Goal: Transaction & Acquisition: Purchase product/service

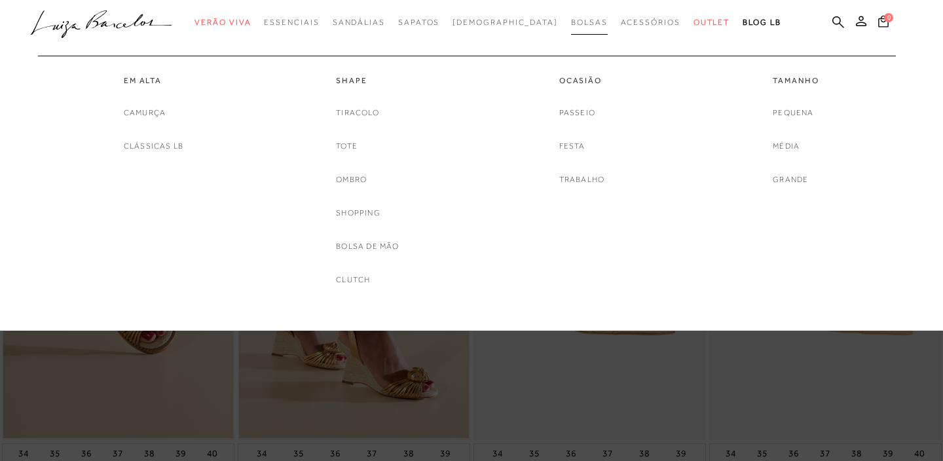
click at [571, 24] on span "Bolsas" at bounding box center [589, 22] width 37 height 9
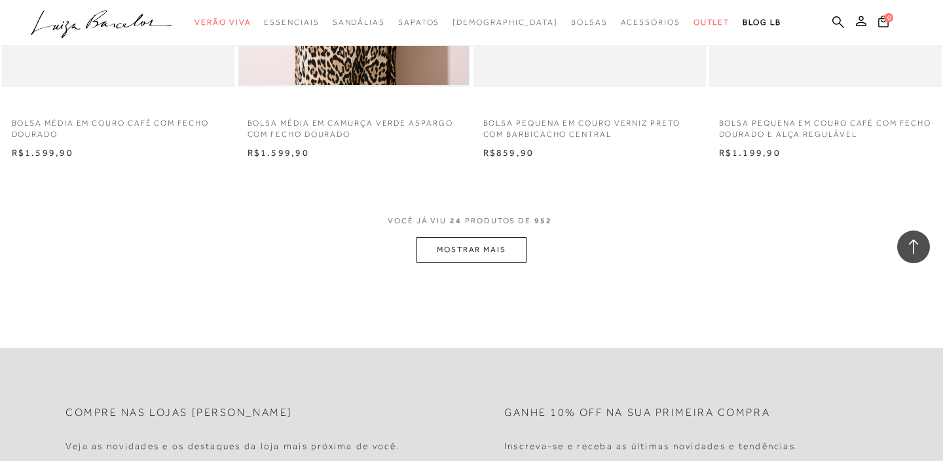
scroll to position [2524, 0]
click at [484, 254] on button "MOSTRAR MAIS" at bounding box center [472, 250] width 110 height 26
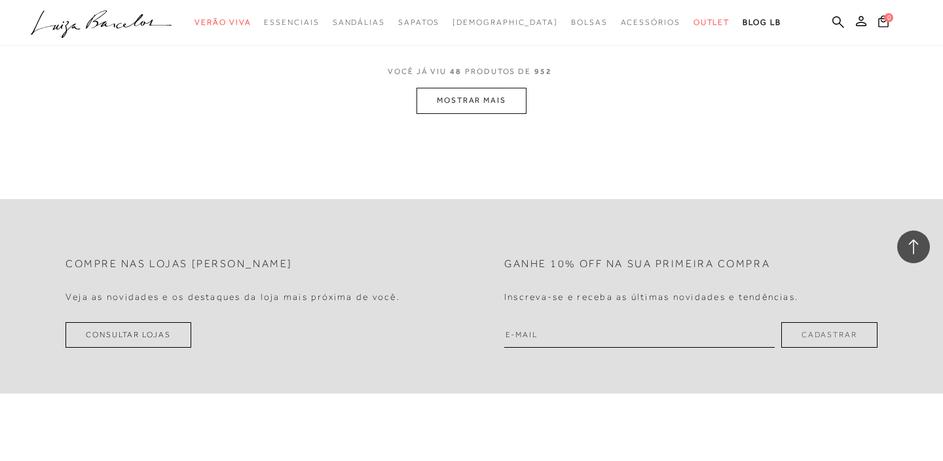
scroll to position [5282, 0]
click at [480, 110] on button "MOSTRAR MAIS" at bounding box center [472, 98] width 110 height 26
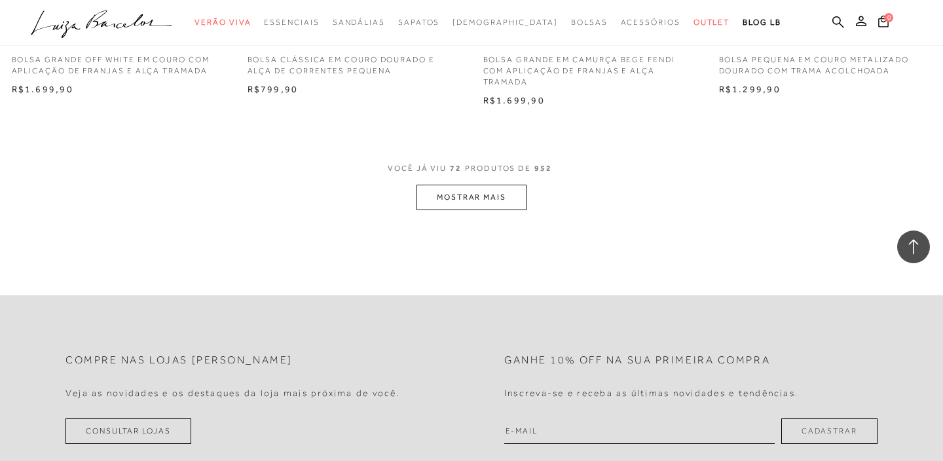
scroll to position [7775, 0]
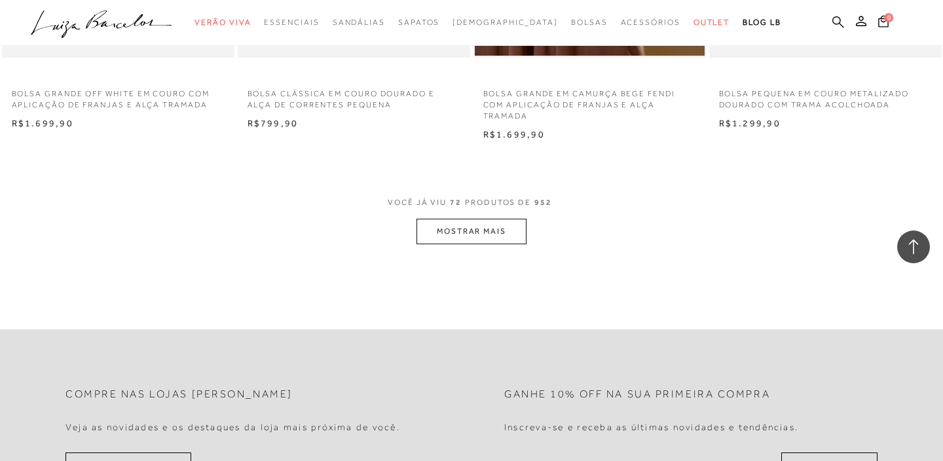
click at [837, 22] on icon at bounding box center [839, 22] width 12 height 12
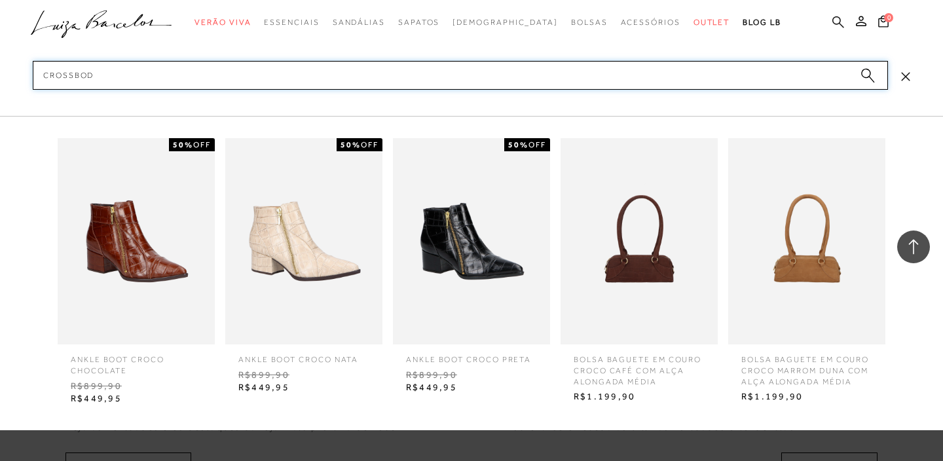
type input "crossbody"
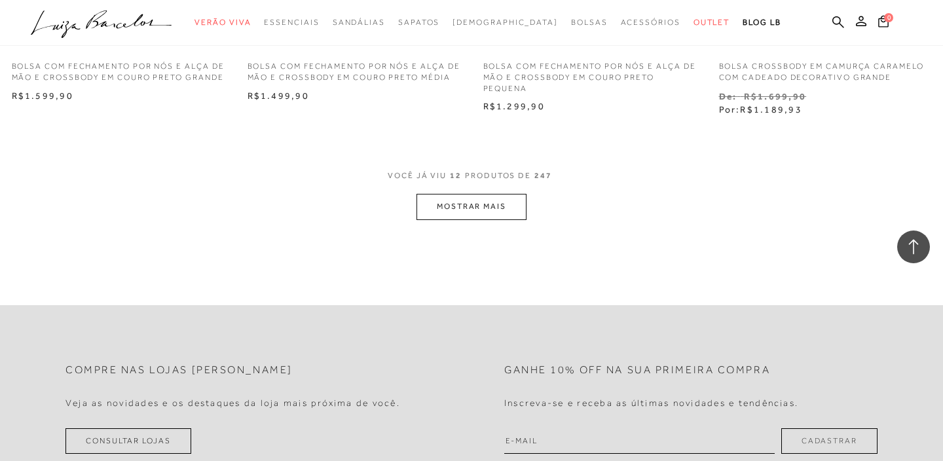
scroll to position [1329, 0]
click at [461, 201] on button "MOSTRAR MAIS" at bounding box center [472, 205] width 110 height 26
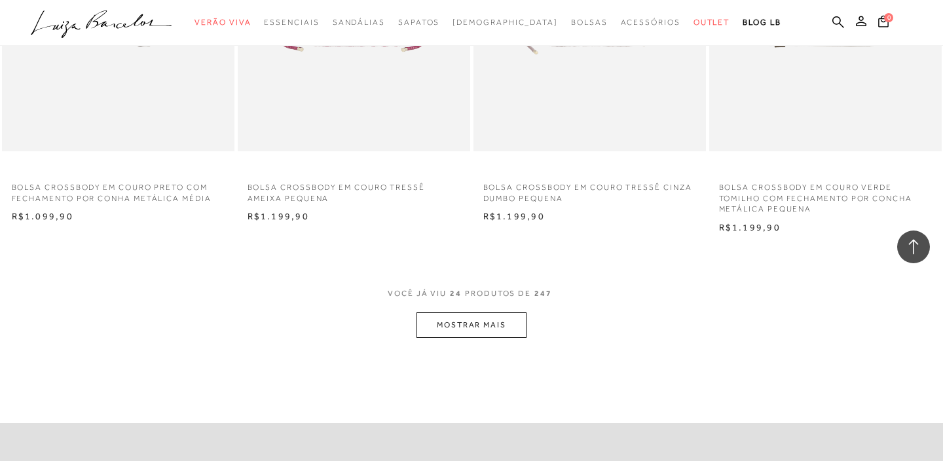
scroll to position [2556, 0]
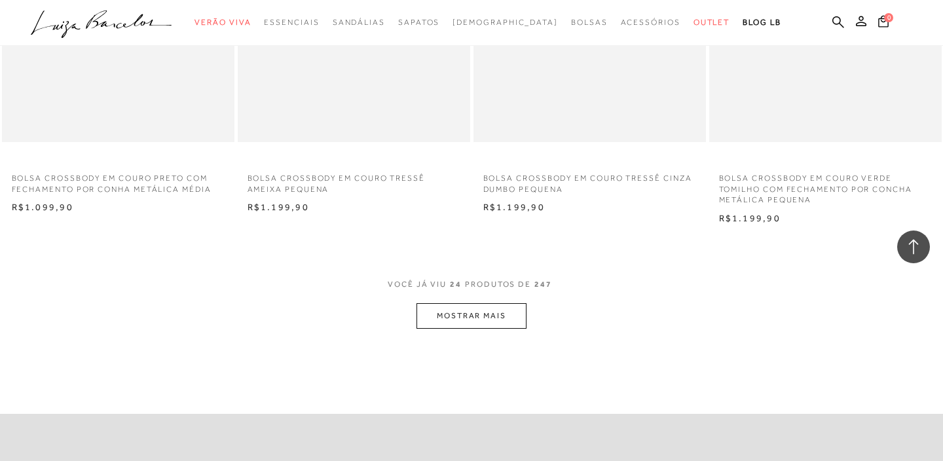
click at [468, 322] on button "MOSTRAR MAIS" at bounding box center [472, 316] width 110 height 26
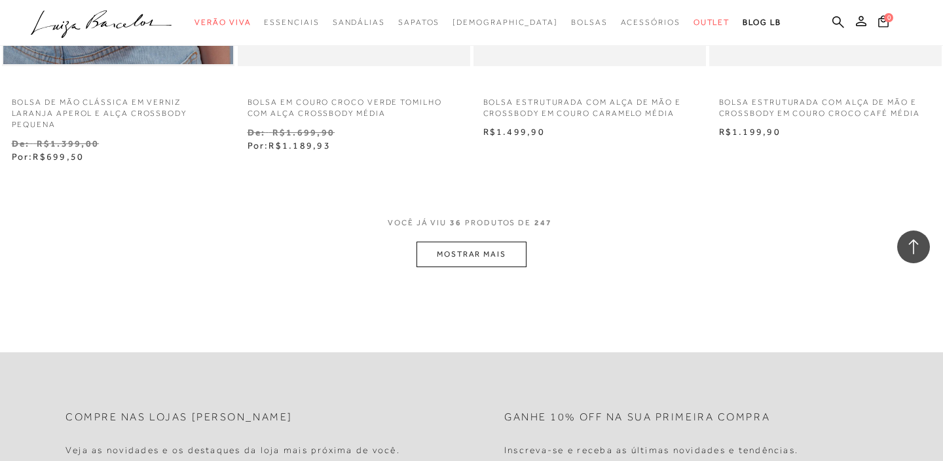
scroll to position [3983, 0]
click at [478, 250] on button "MOSTRAR MAIS" at bounding box center [472, 253] width 110 height 26
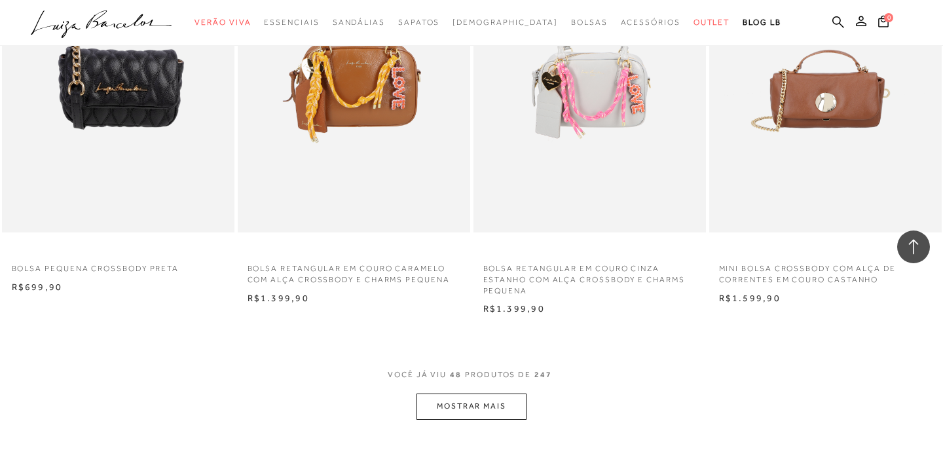
scroll to position [5164, 0]
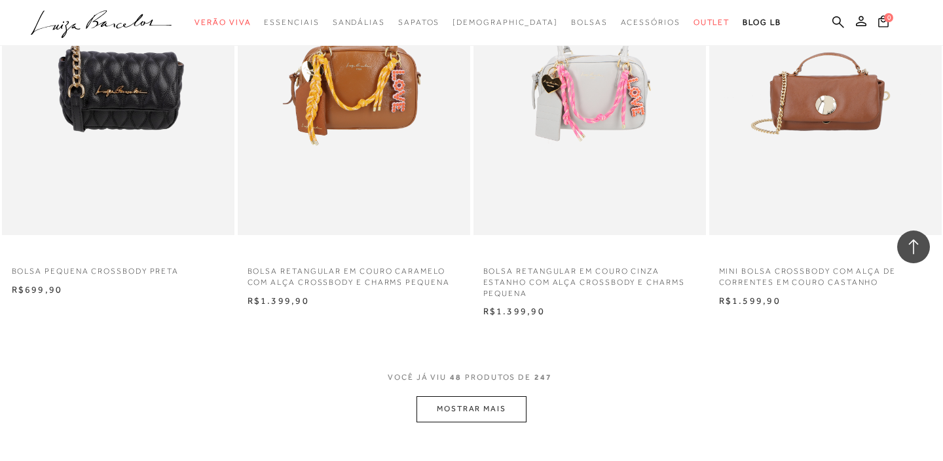
click at [459, 413] on button "MOSTRAR MAIS" at bounding box center [472, 409] width 110 height 26
click at [472, 411] on button "MOSTRAR MAIS" at bounding box center [472, 409] width 110 height 26
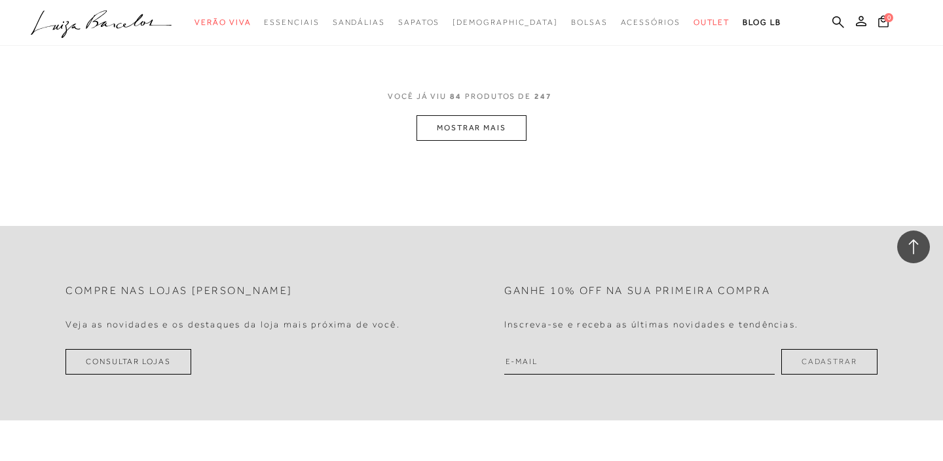
scroll to position [6769, 0]
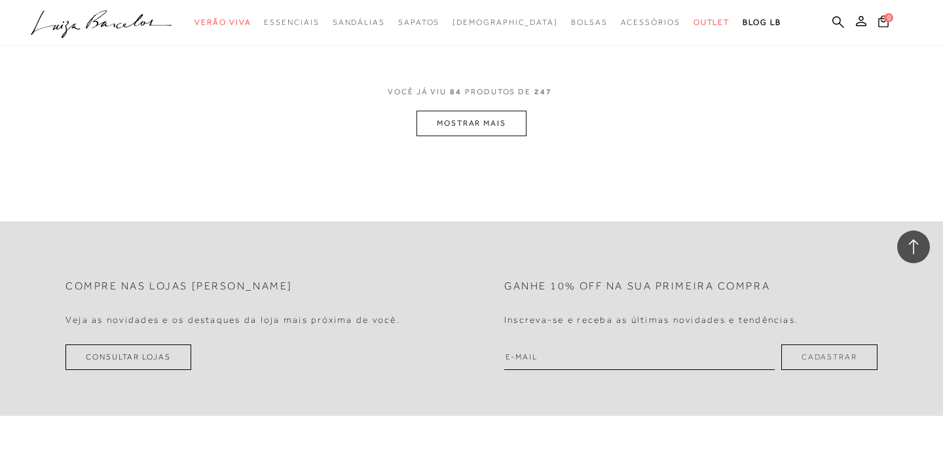
click at [483, 124] on button "MOSTRAR MAIS" at bounding box center [472, 124] width 110 height 26
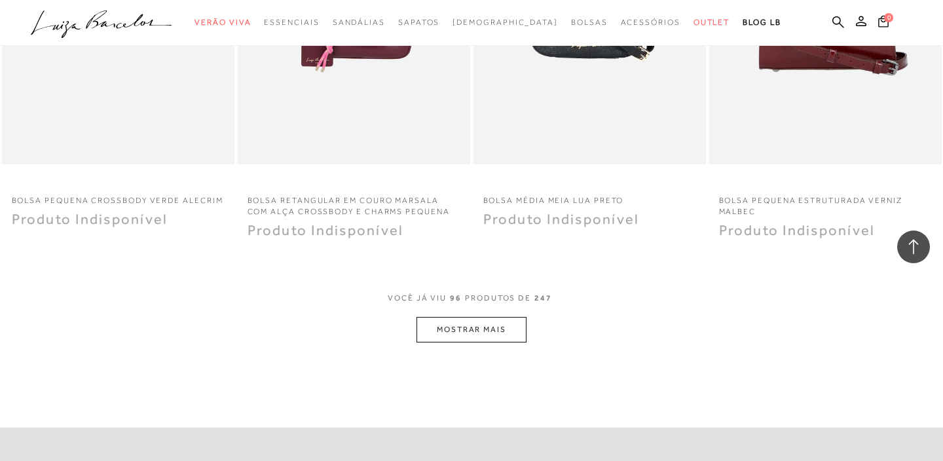
scroll to position [7884, 0]
click at [484, 325] on button "MOSTRAR MAIS" at bounding box center [472, 329] width 110 height 26
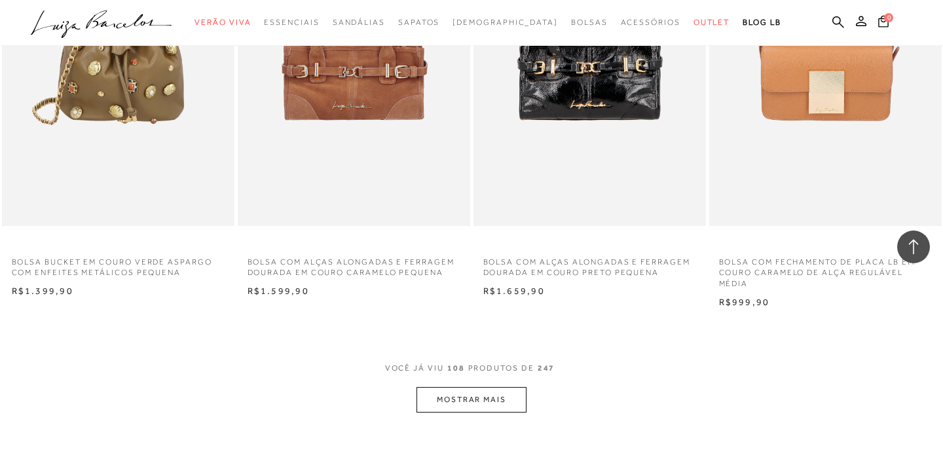
scroll to position [9116, 0]
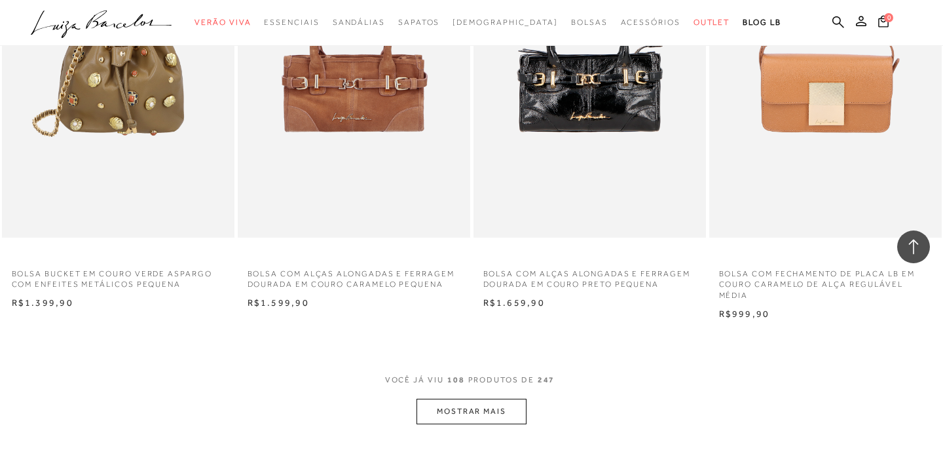
click at [466, 417] on button "MOSTRAR MAIS" at bounding box center [472, 412] width 110 height 26
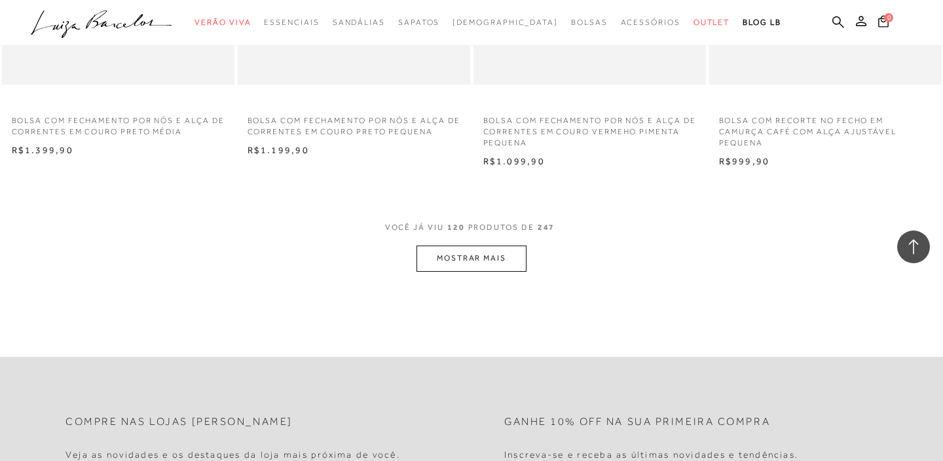
scroll to position [10596, 0]
click at [482, 269] on button "MOSTRAR MAIS" at bounding box center [472, 257] width 110 height 26
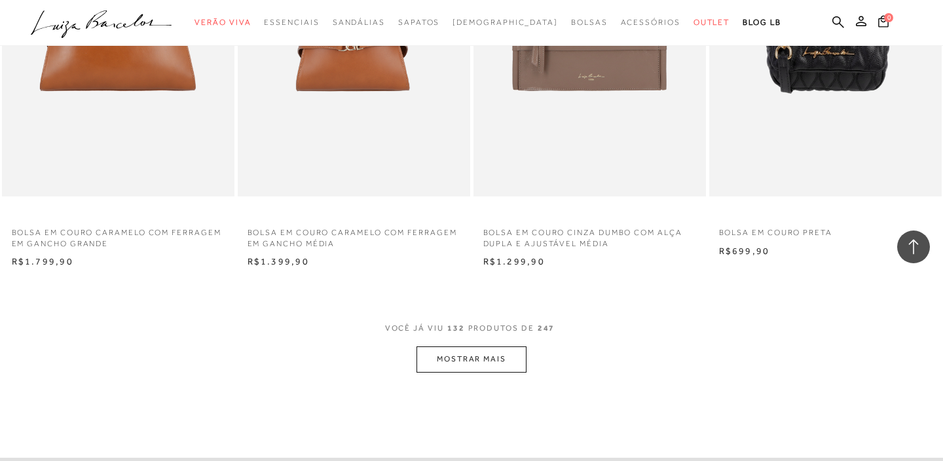
scroll to position [11810, 0]
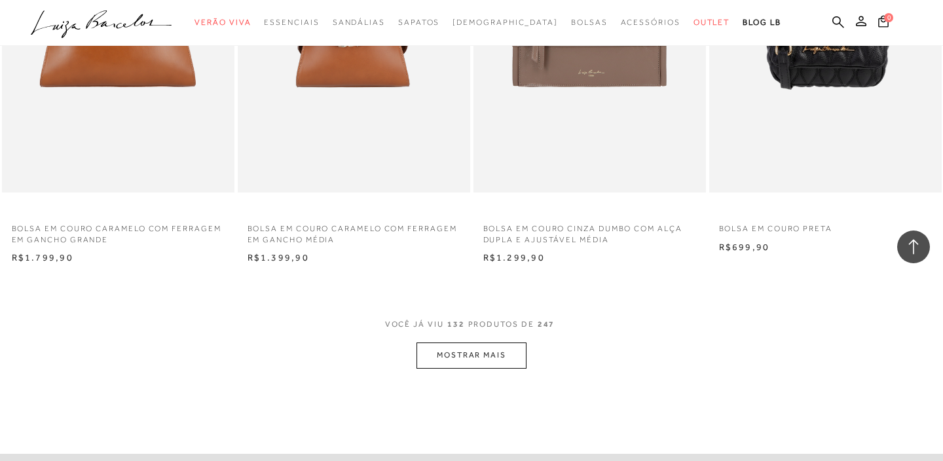
click at [489, 368] on button "MOSTRAR MAIS" at bounding box center [472, 356] width 110 height 26
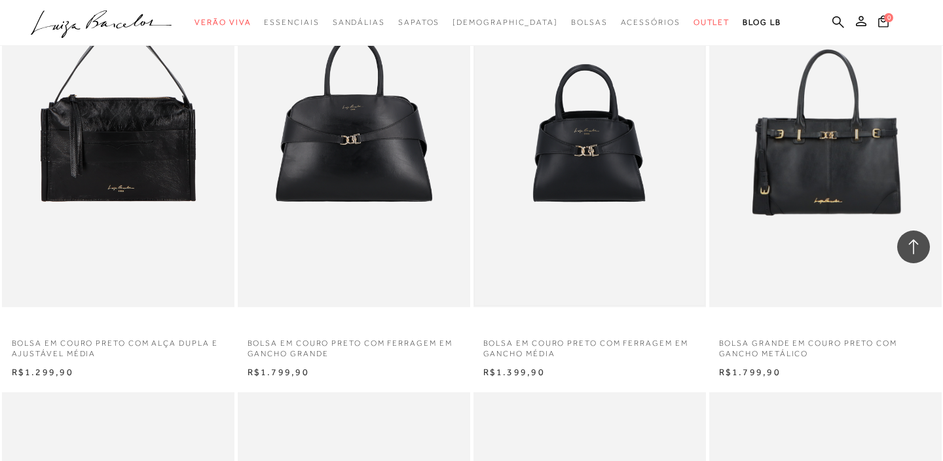
scroll to position [12035, 0]
